Goal: Information Seeking & Learning: Learn about a topic

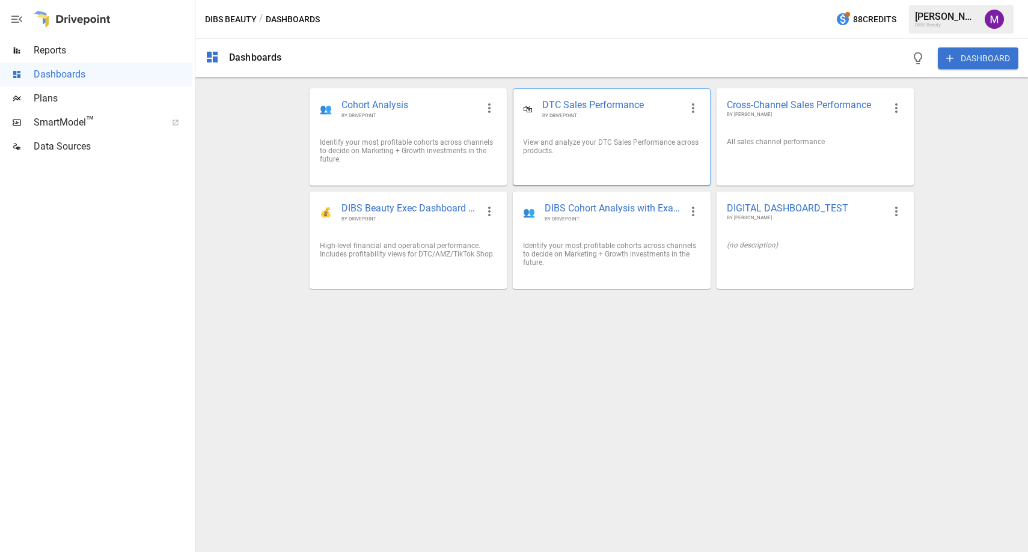
click at [597, 109] on span "DTC Sales Performance" at bounding box center [611, 106] width 138 height 14
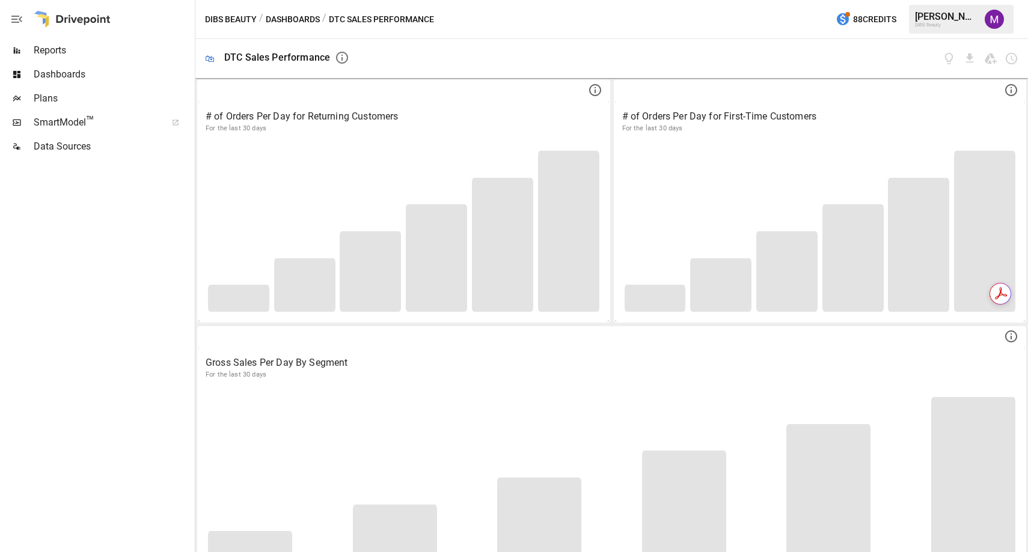
click at [73, 47] on span "Reports" at bounding box center [113, 50] width 159 height 14
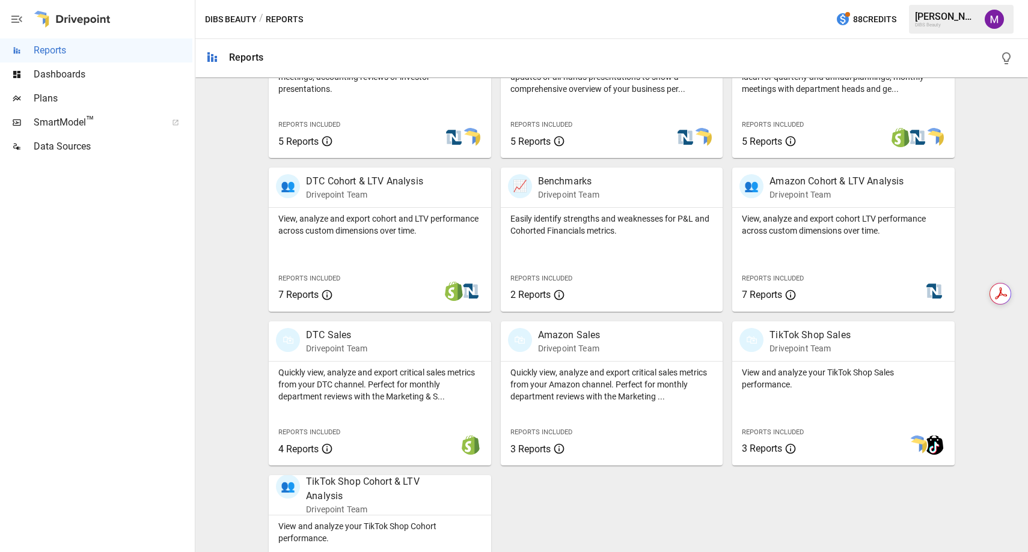
scroll to position [347, 0]
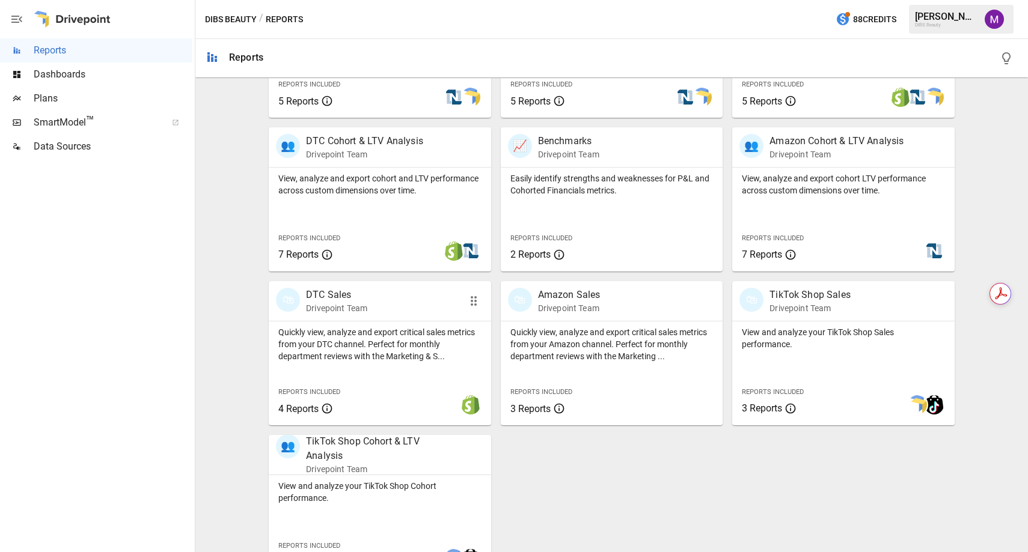
click at [324, 291] on p "DTC Sales" at bounding box center [336, 295] width 61 height 14
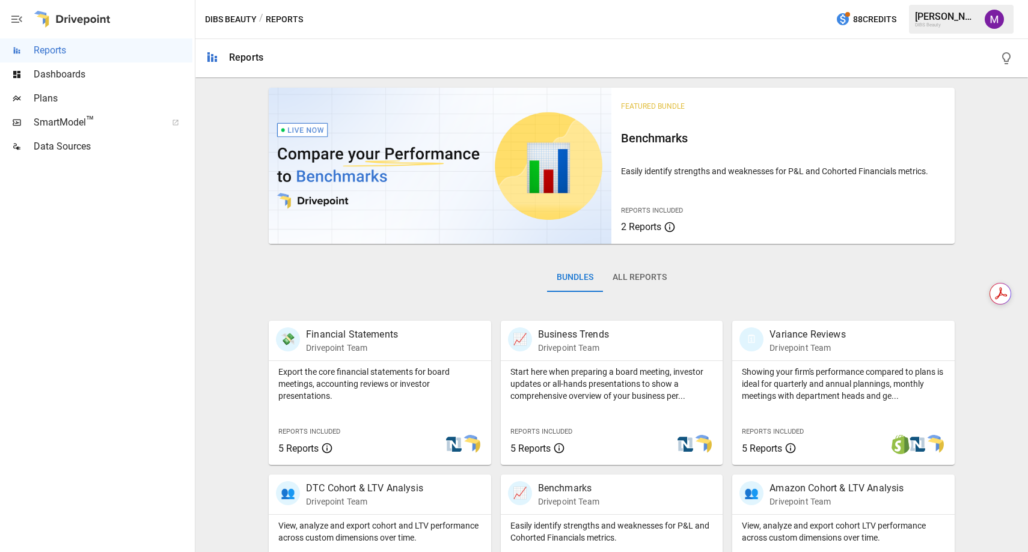
scroll to position [379, 0]
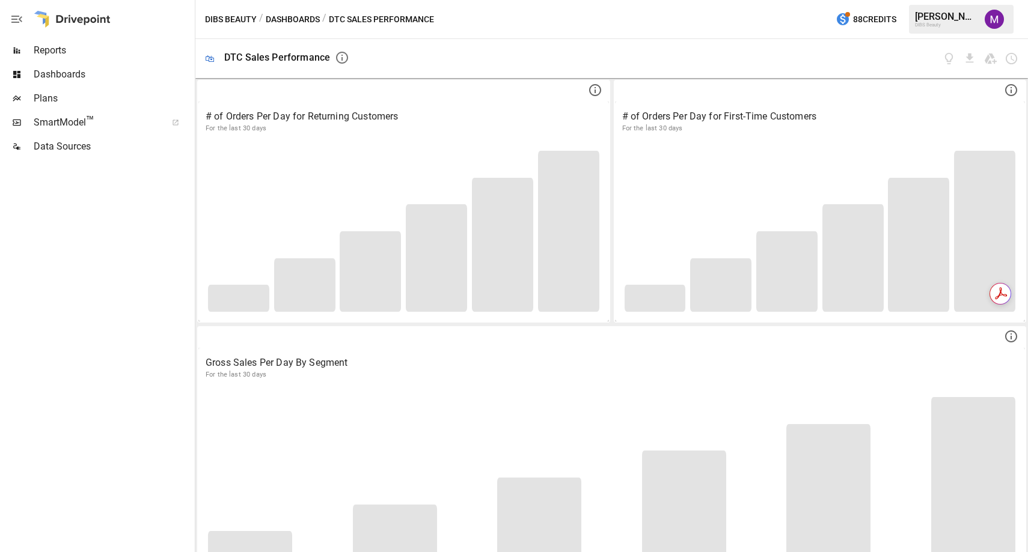
scroll to position [422, 0]
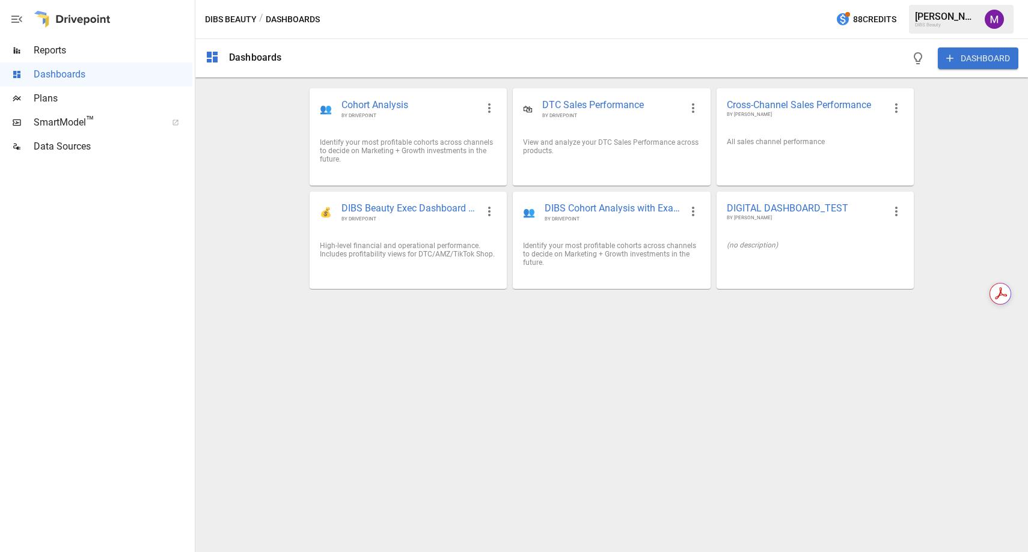
click at [236, 19] on button "DIBS Beauty" at bounding box center [231, 19] width 52 height 15
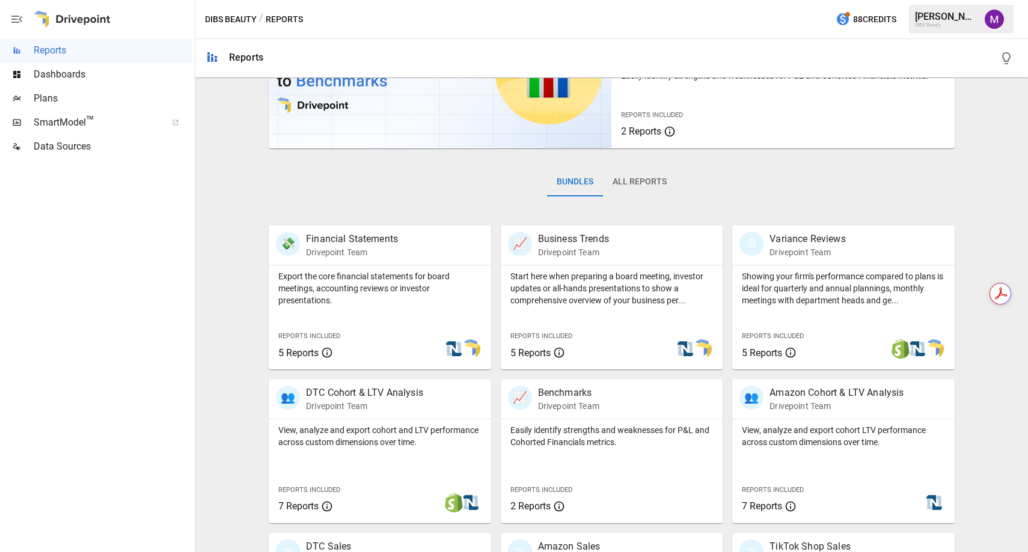
scroll to position [104, 0]
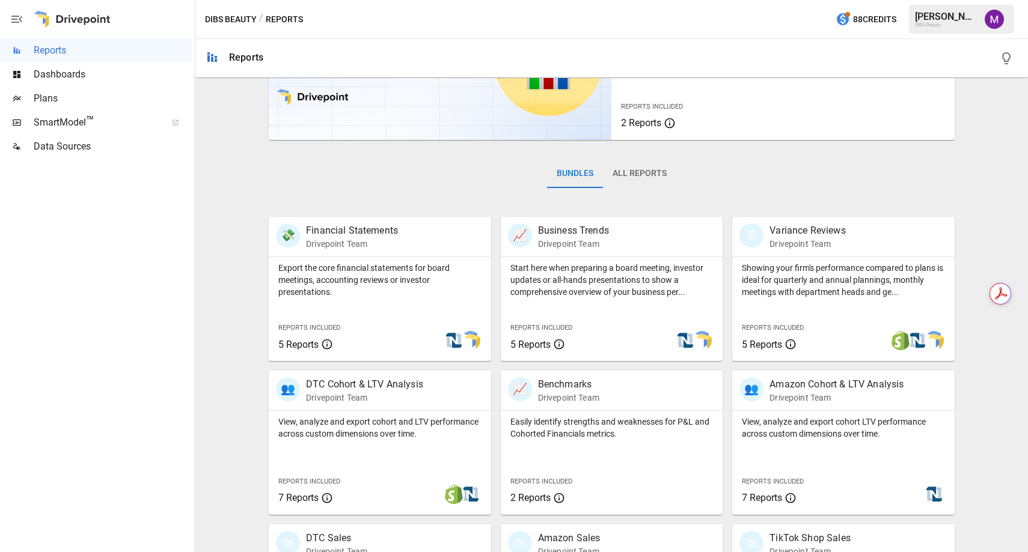
click at [215, 20] on button "DIBS Beauty" at bounding box center [231, 19] width 52 height 15
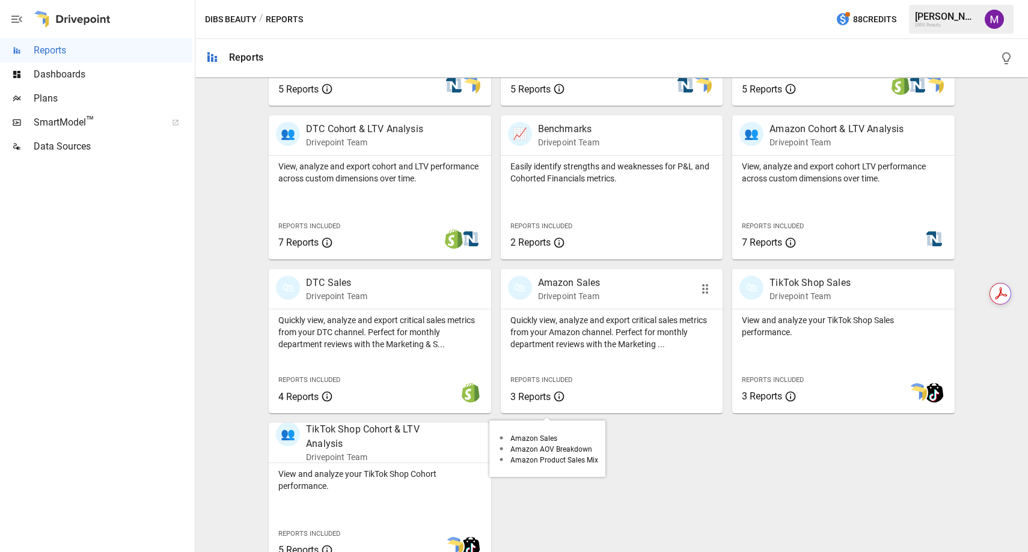
scroll to position [379, 0]
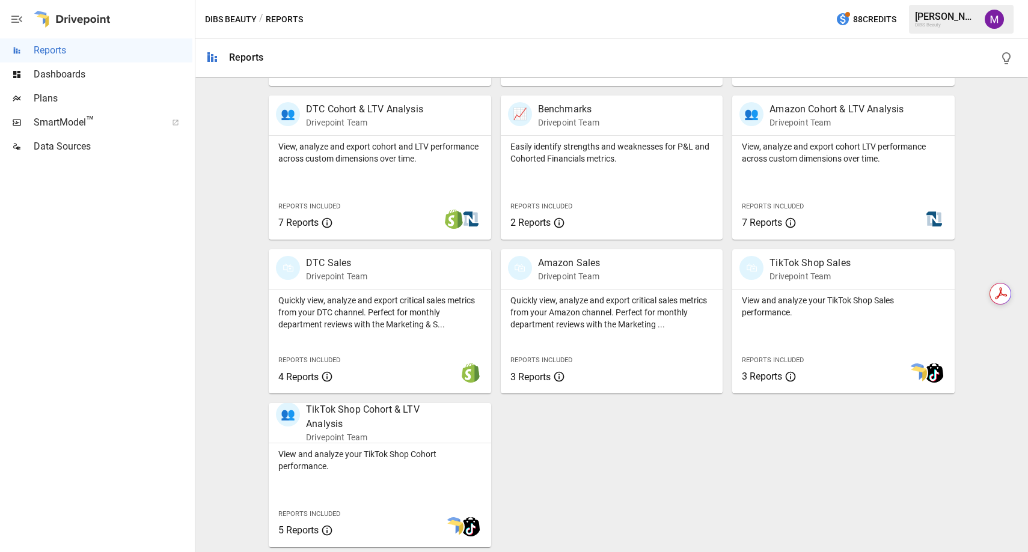
click at [25, 23] on button "button" at bounding box center [17, 19] width 34 height 38
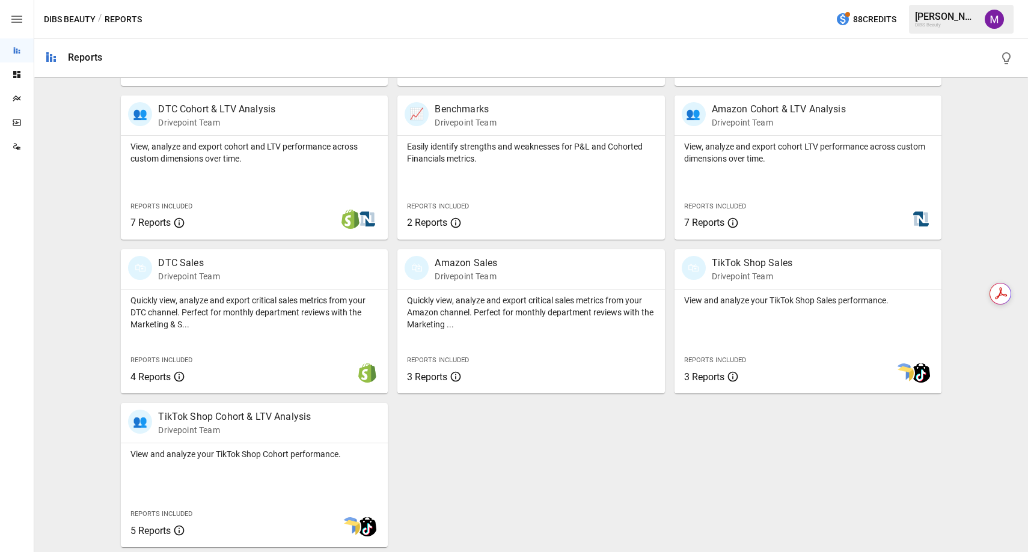
click at [24, 20] on button "button" at bounding box center [17, 19] width 34 height 38
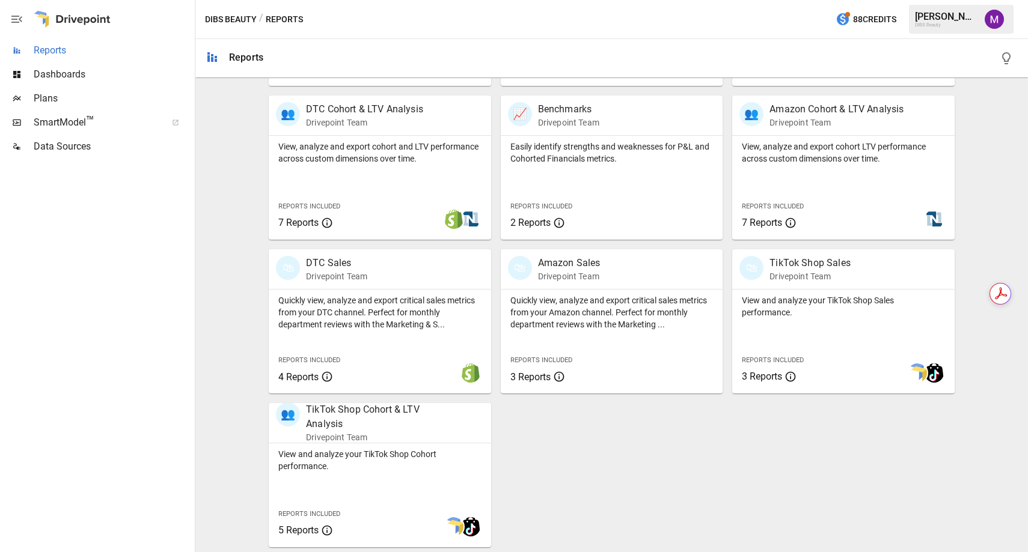
click at [56, 38] on div "Reports" at bounding box center [96, 50] width 192 height 24
click at [56, 46] on span "Reports" at bounding box center [113, 50] width 159 height 14
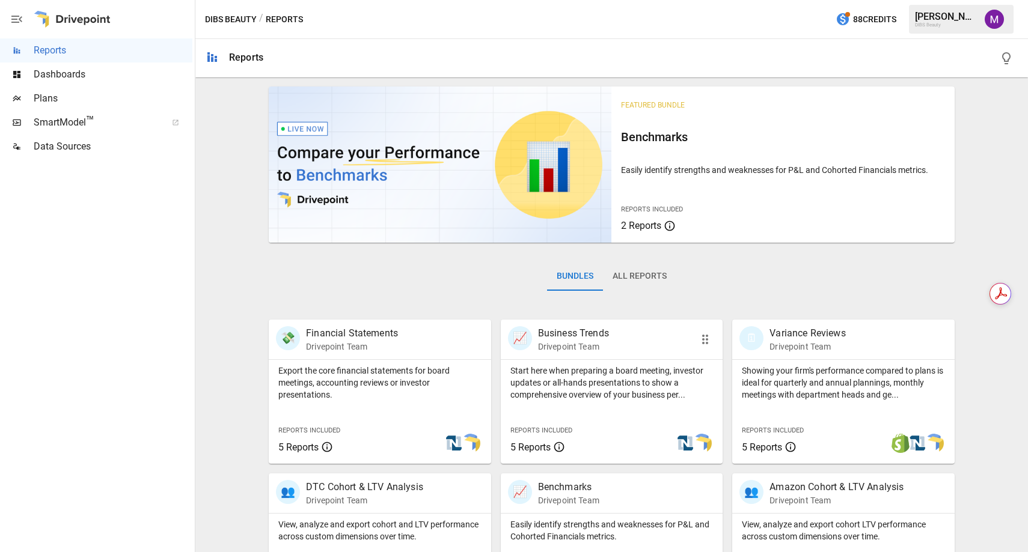
scroll to position [0, 0]
click at [656, 275] on button "All Reports" at bounding box center [639, 277] width 73 height 29
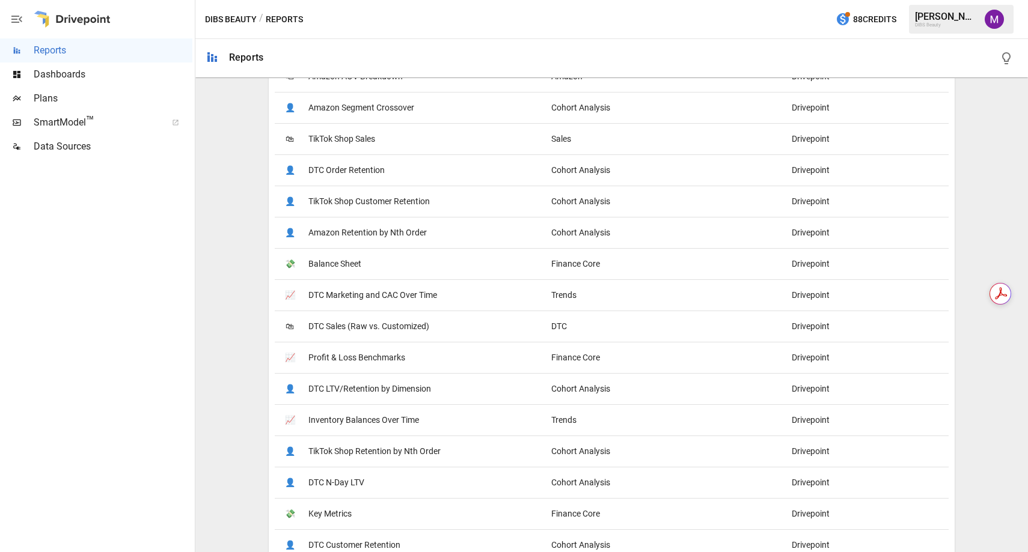
scroll to position [516, 0]
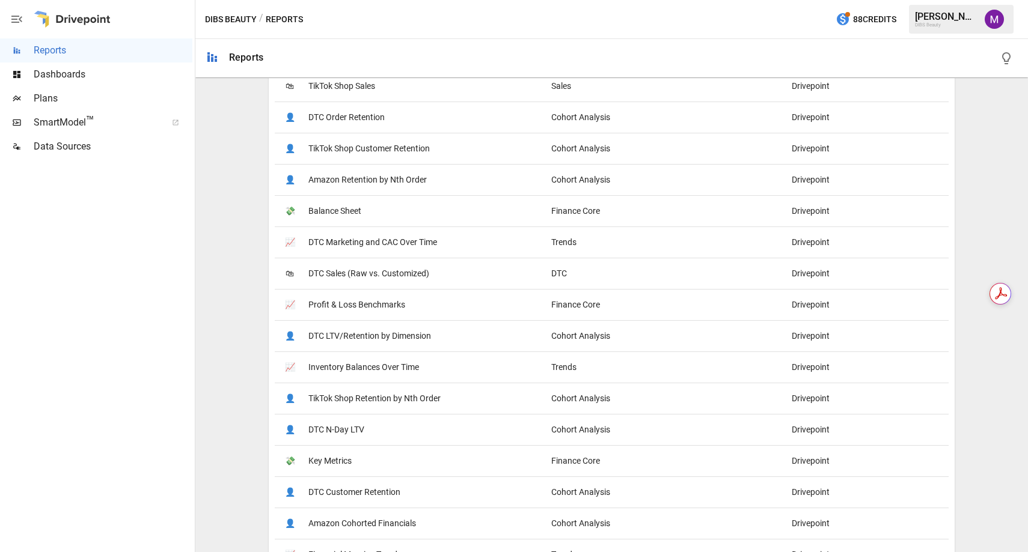
click at [232, 16] on button "DIBS Beauty" at bounding box center [231, 19] width 52 height 15
click at [231, 17] on button "DIBS Beauty" at bounding box center [231, 19] width 52 height 15
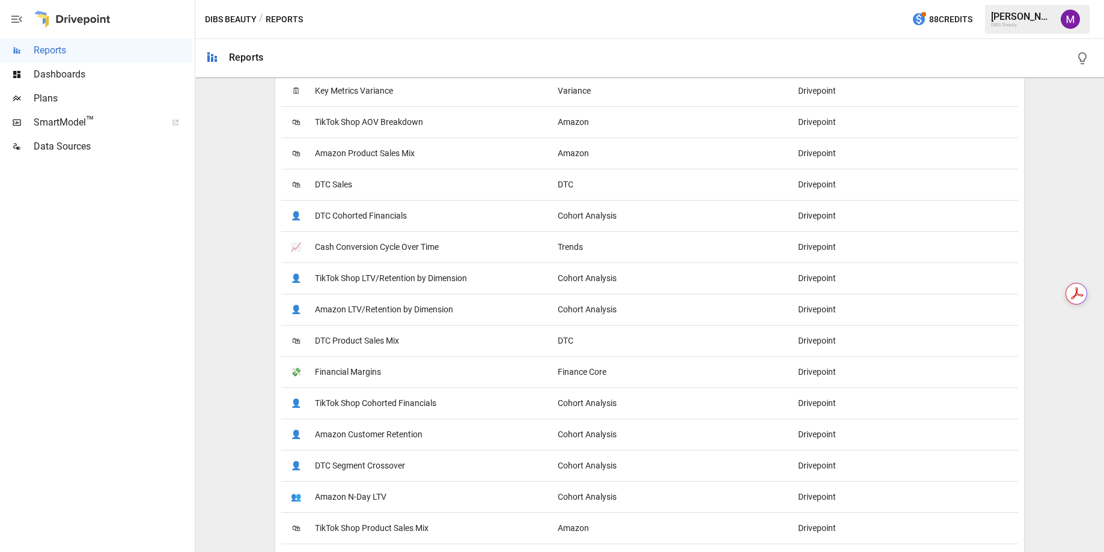
scroll to position [1308, 0]
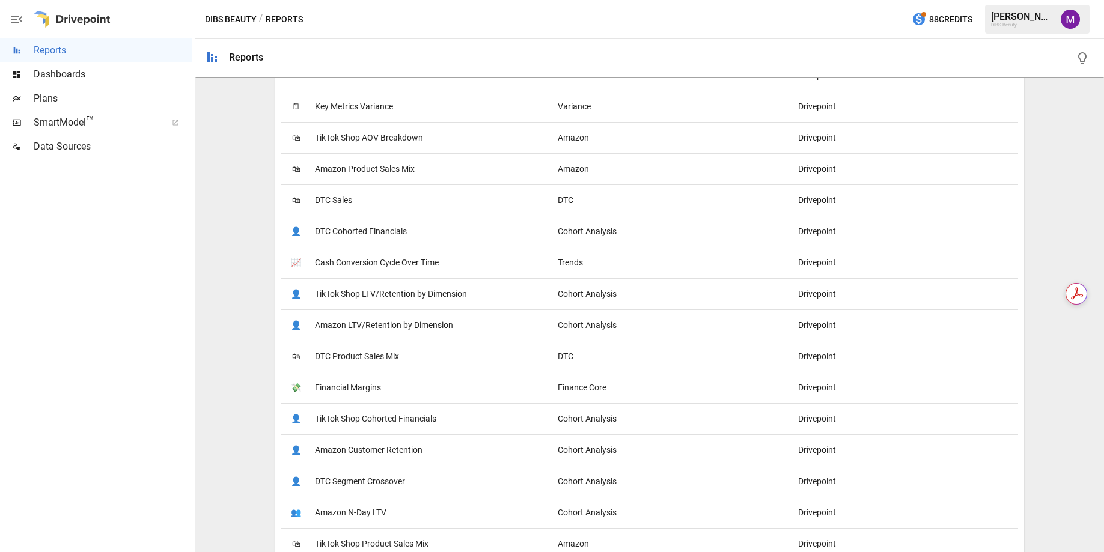
click at [354, 140] on span "TikTok Shop AOV Breakdown" at bounding box center [369, 138] width 108 height 31
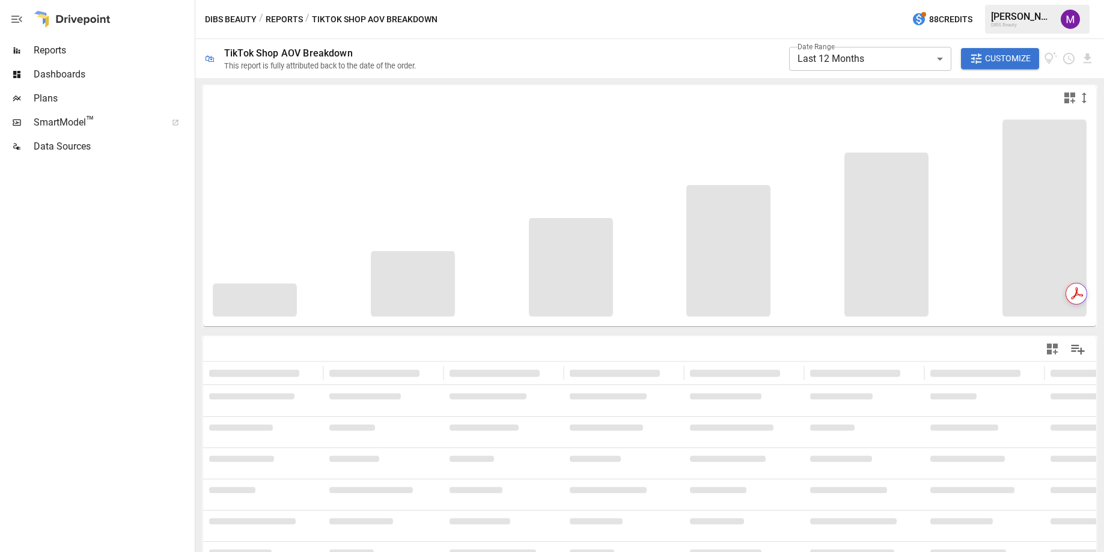
click at [859, 0] on body "**********" at bounding box center [552, 0] width 1104 height 0
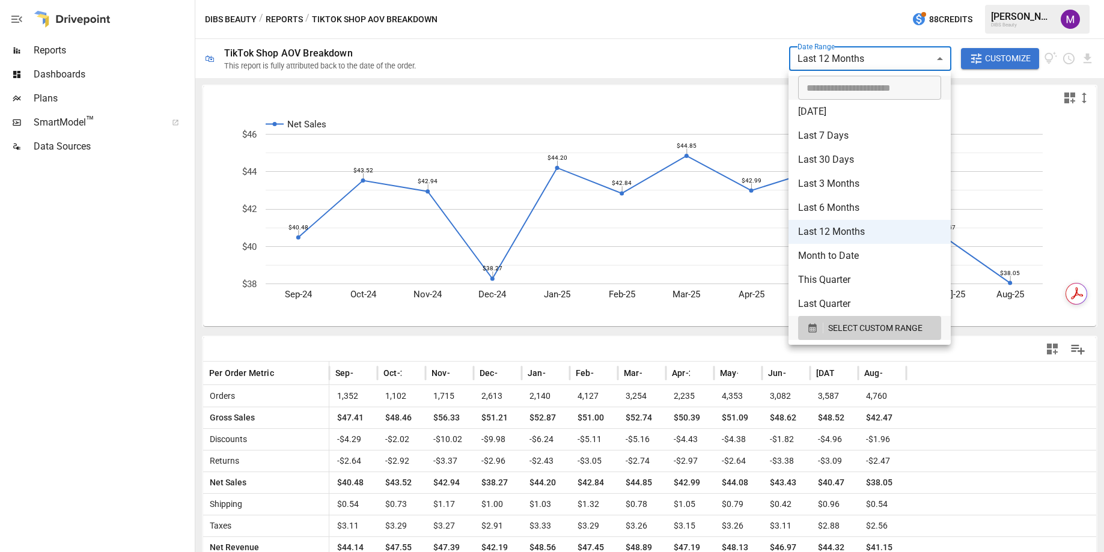
click at [171, 412] on div at bounding box center [552, 276] width 1104 height 552
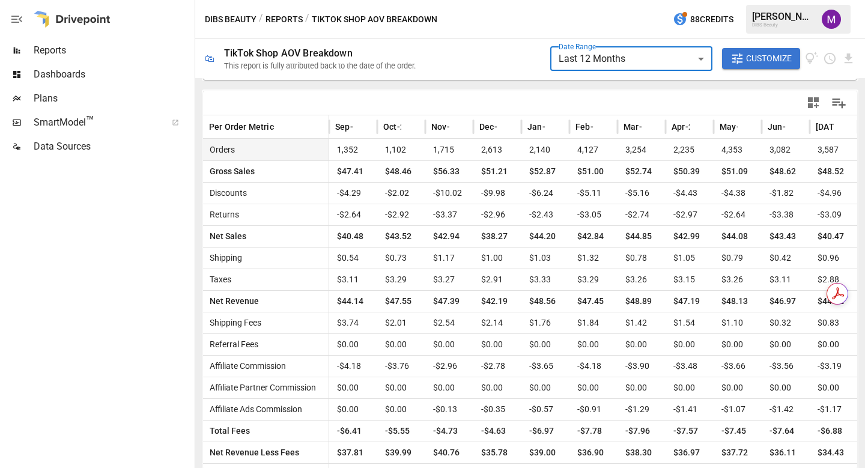
scroll to position [249, 0]
